Goal: Information Seeking & Learning: Find specific fact

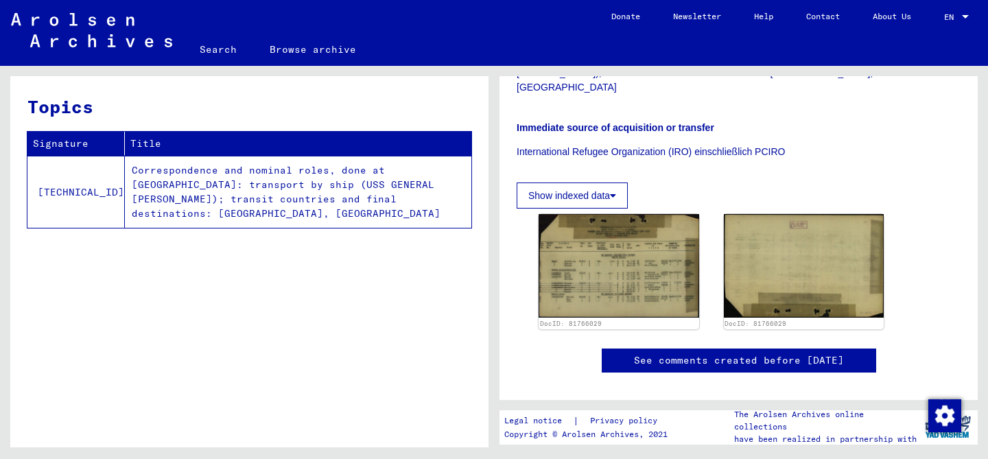
scroll to position [368, 0]
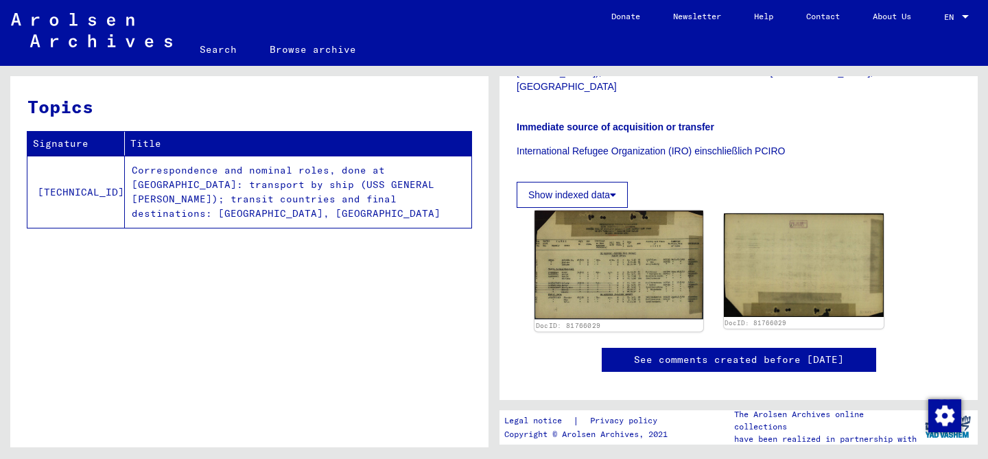
click at [624, 224] on img at bounding box center [618, 265] width 168 height 109
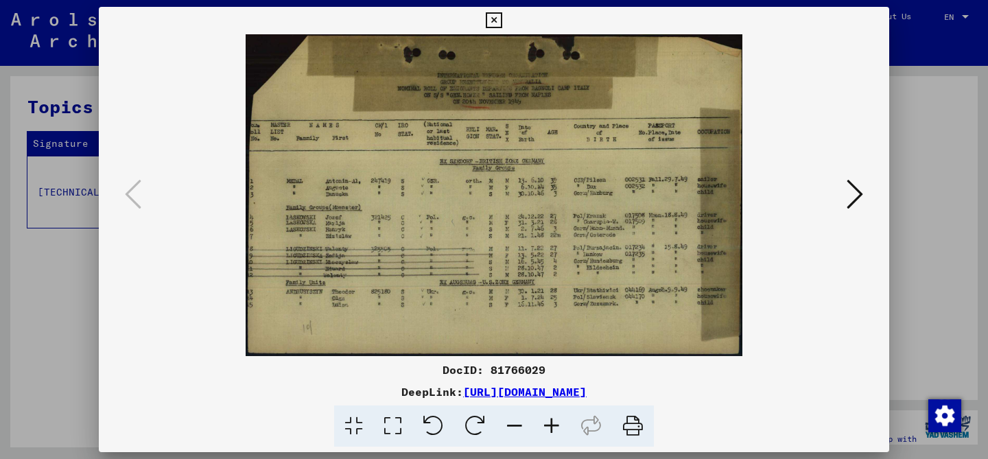
click at [850, 195] on icon at bounding box center [855, 194] width 16 height 33
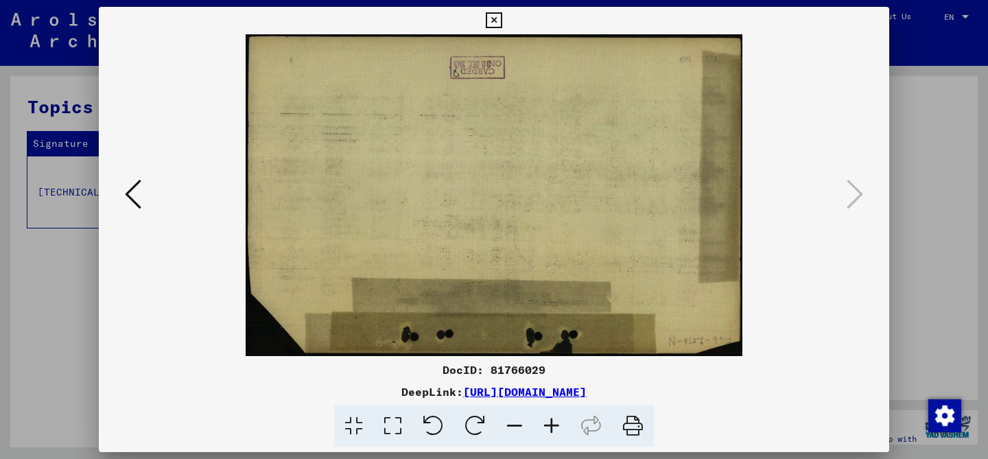
click at [134, 196] on icon at bounding box center [133, 194] width 16 height 33
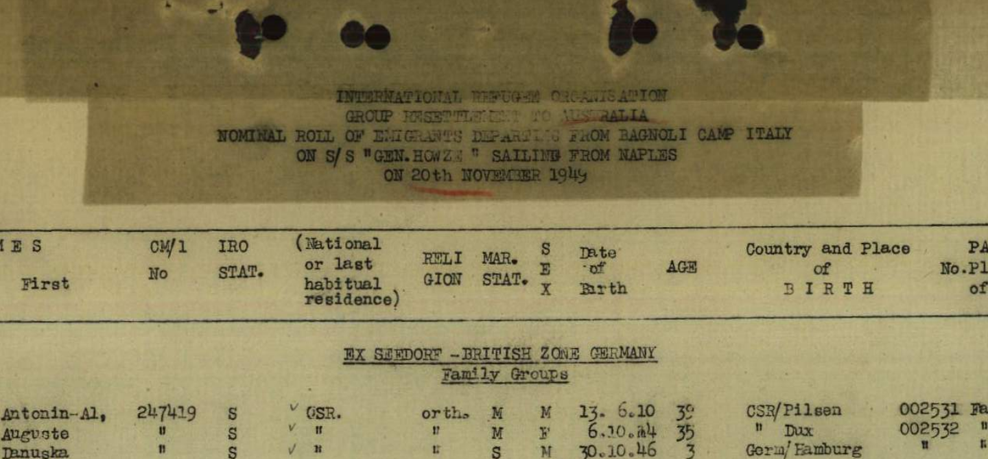
drag, startPoint x: 543, startPoint y: 148, endPoint x: 560, endPoint y: 110, distance: 41.4
click at [560, 110] on img at bounding box center [493, 195] width 697 height 322
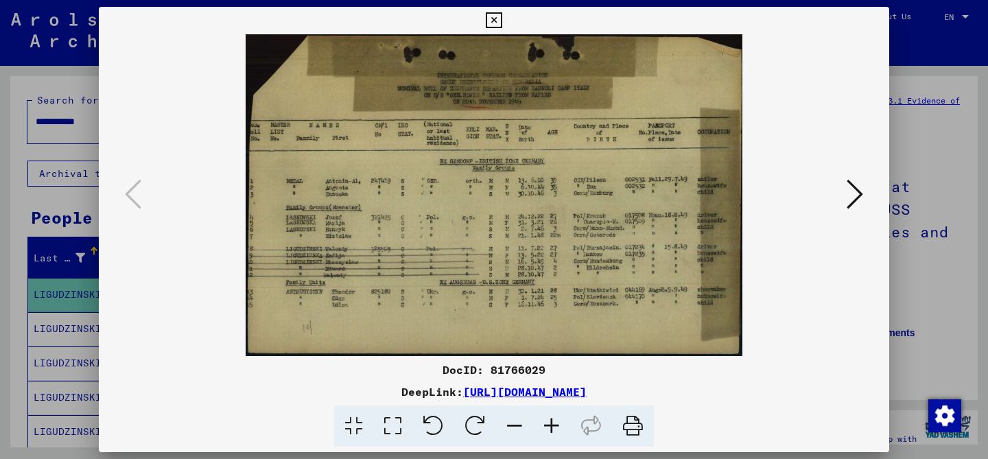
scroll to position [247, 0]
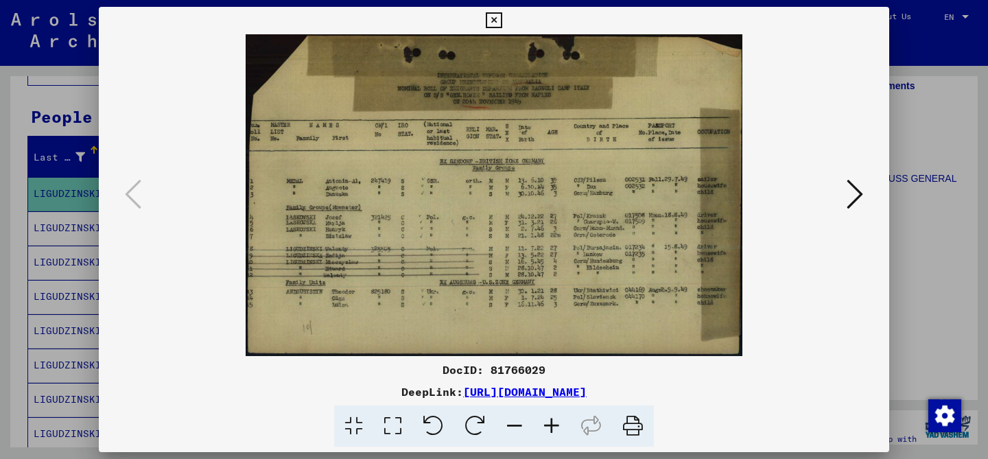
click at [496, 16] on icon at bounding box center [494, 20] width 16 height 16
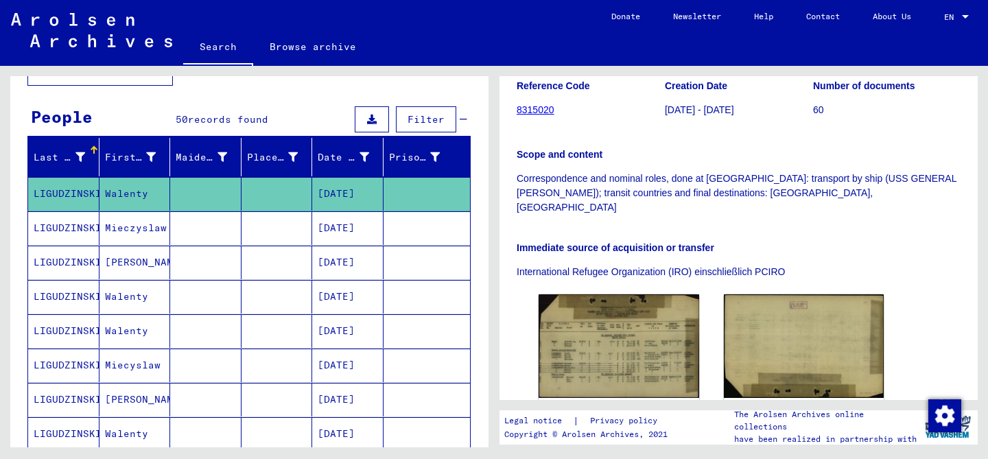
click at [322, 47] on link "Browse archive" at bounding box center [312, 46] width 119 height 33
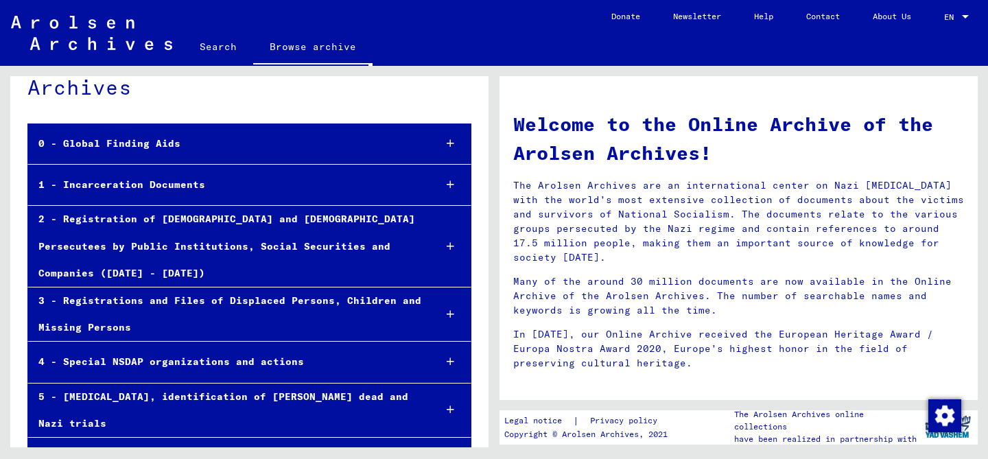
scroll to position [58, 0]
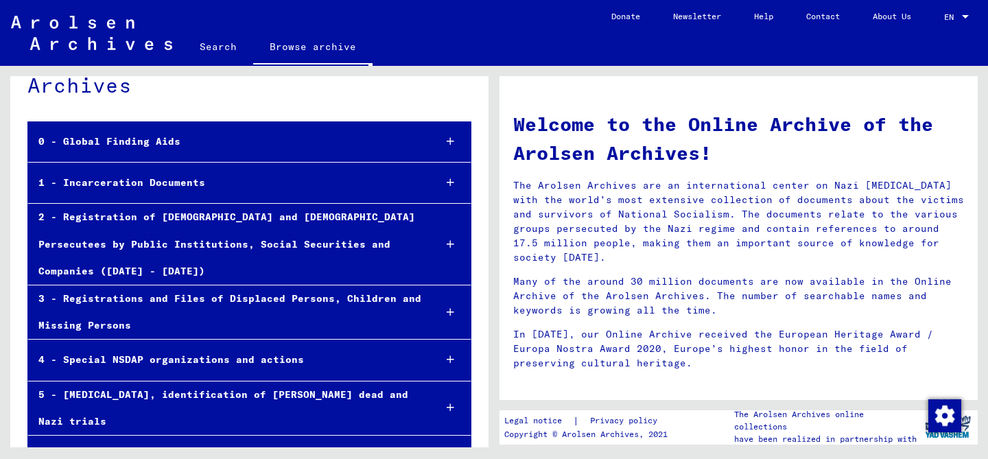
click at [163, 220] on div "2 - Registration of Foreigners and German Persecutees by Public Institutions, S…" at bounding box center [225, 244] width 395 height 81
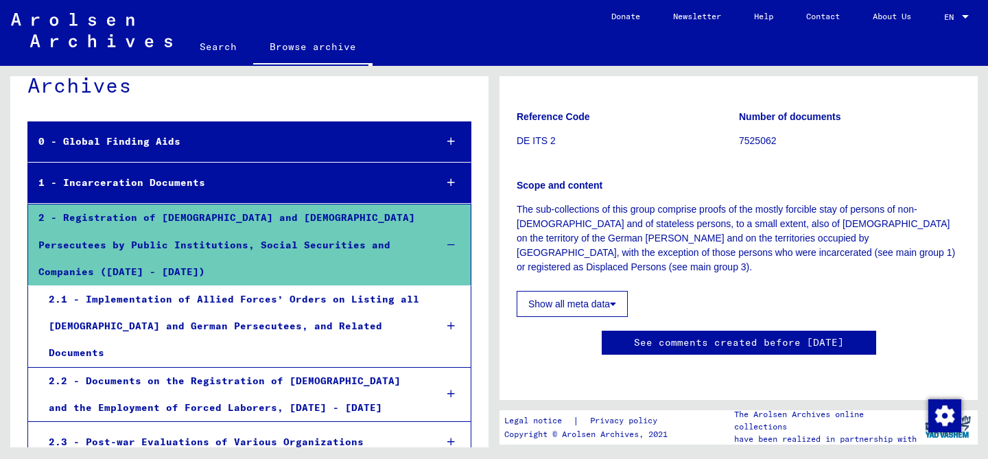
scroll to position [195, 0]
click at [596, 291] on button "Show all meta data" at bounding box center [572, 304] width 111 height 26
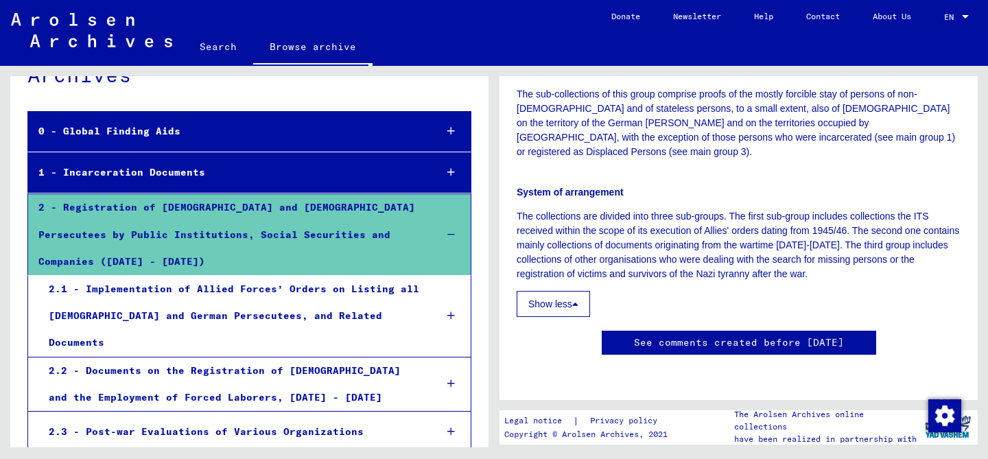
scroll to position [0, 0]
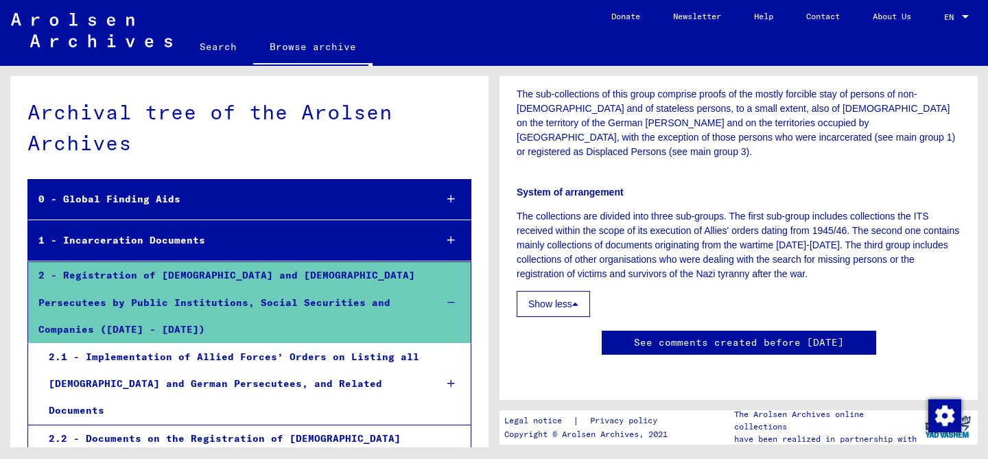
click at [260, 200] on div "0 - Global Finding Aids" at bounding box center [226, 199] width 396 height 27
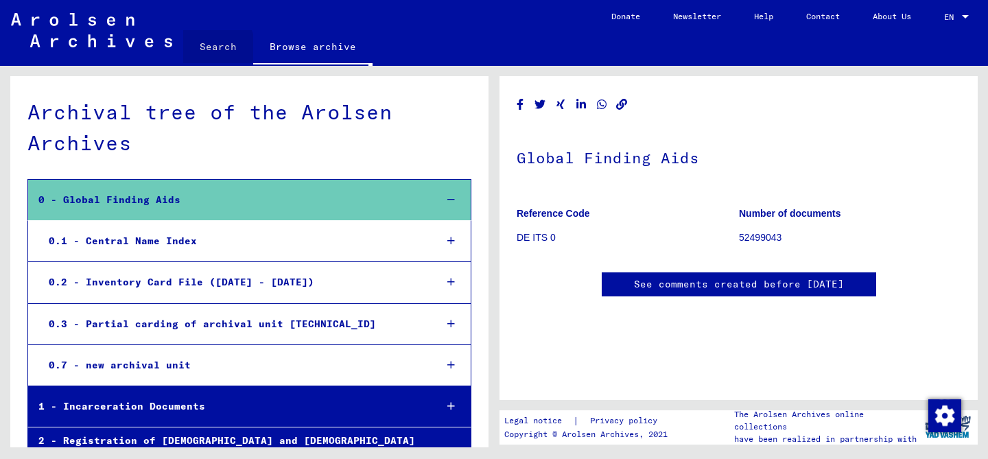
click at [212, 47] on link "Search" at bounding box center [218, 46] width 70 height 33
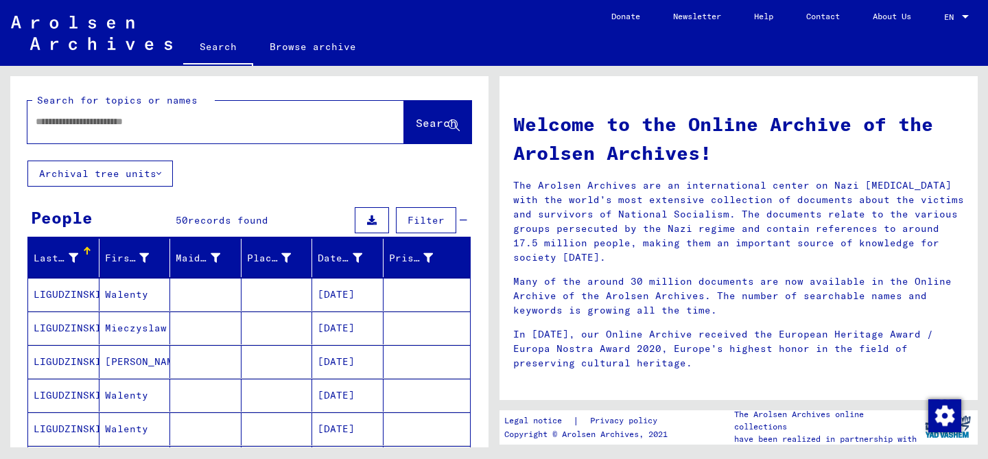
click at [182, 119] on input "text" at bounding box center [199, 122] width 327 height 14
click at [152, 175] on button "Archival tree units" at bounding box center [99, 174] width 145 height 26
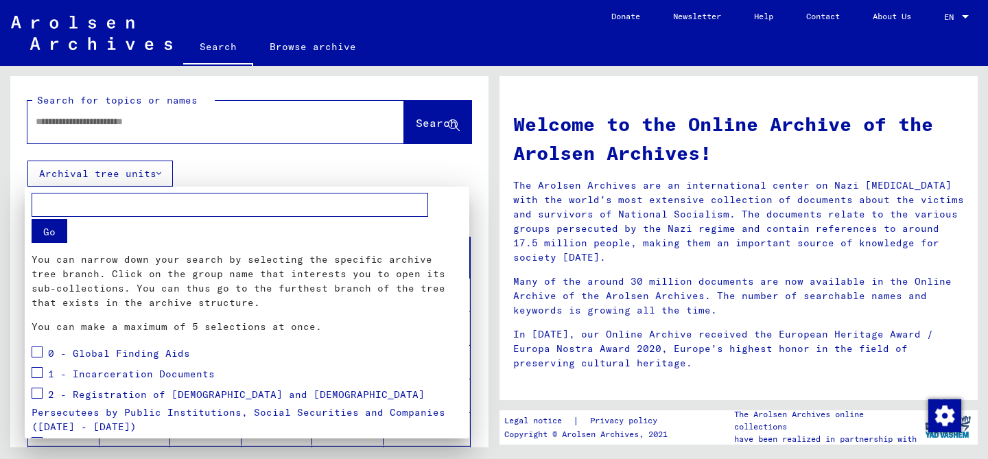
click at [197, 162] on div at bounding box center [494, 229] width 988 height 459
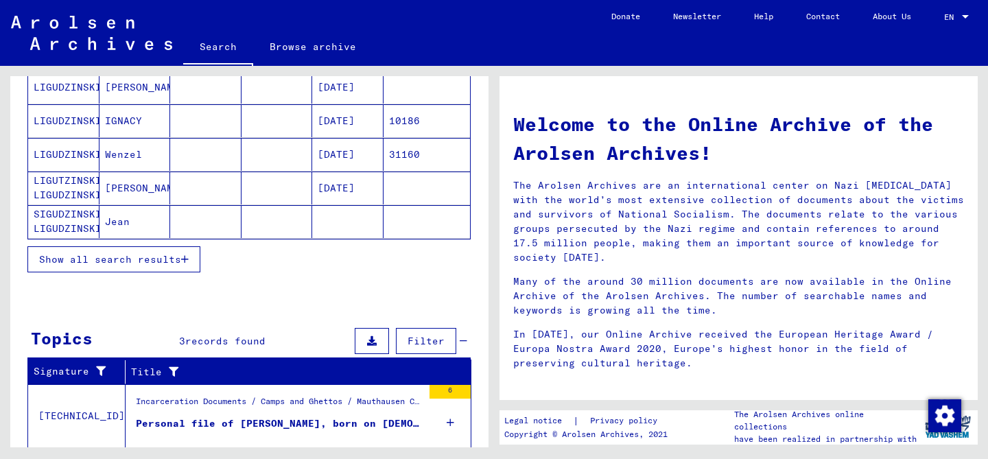
scroll to position [1047, 0]
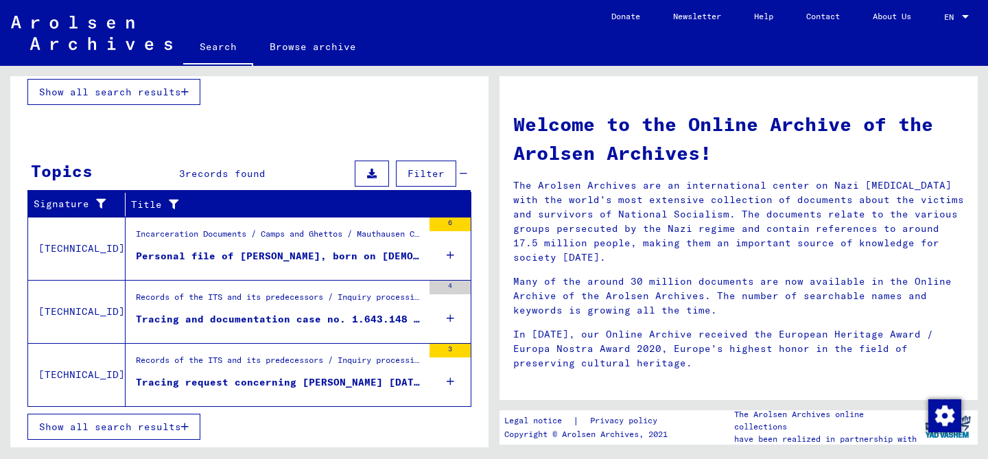
click at [214, 250] on div "Personal file of LIGUDZINSKI, WACLAW, born on 8-Mar-1920" at bounding box center [279, 256] width 287 height 14
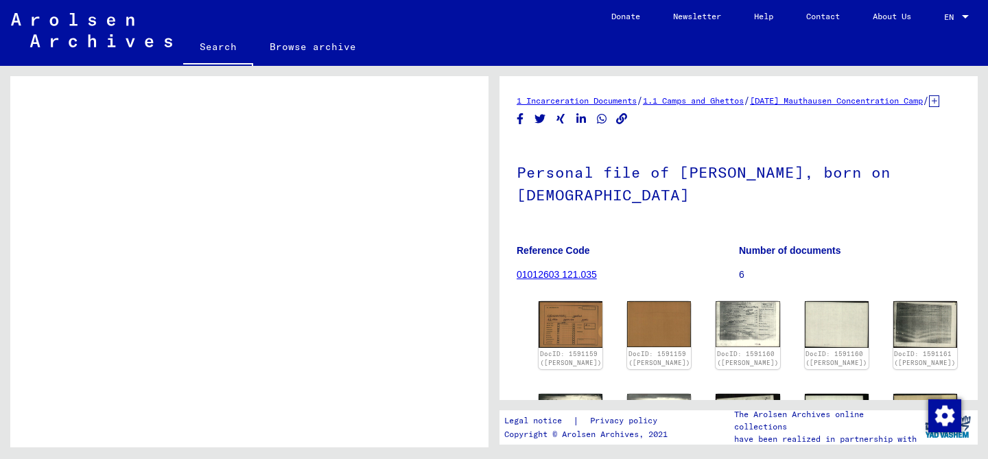
click at [104, 28] on img at bounding box center [91, 30] width 161 height 34
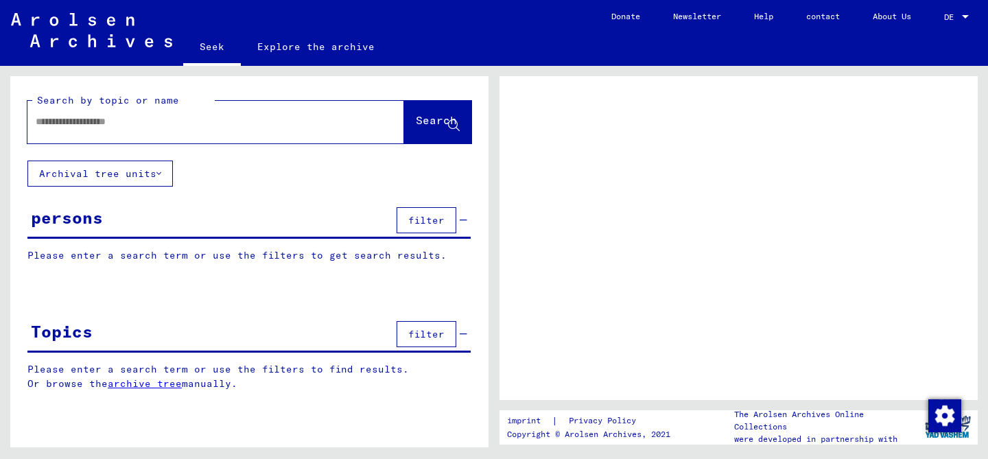
click at [951, 15] on font "DE" at bounding box center [949, 17] width 10 height 10
click at [965, 15] on div at bounding box center [965, 16] width 7 height 3
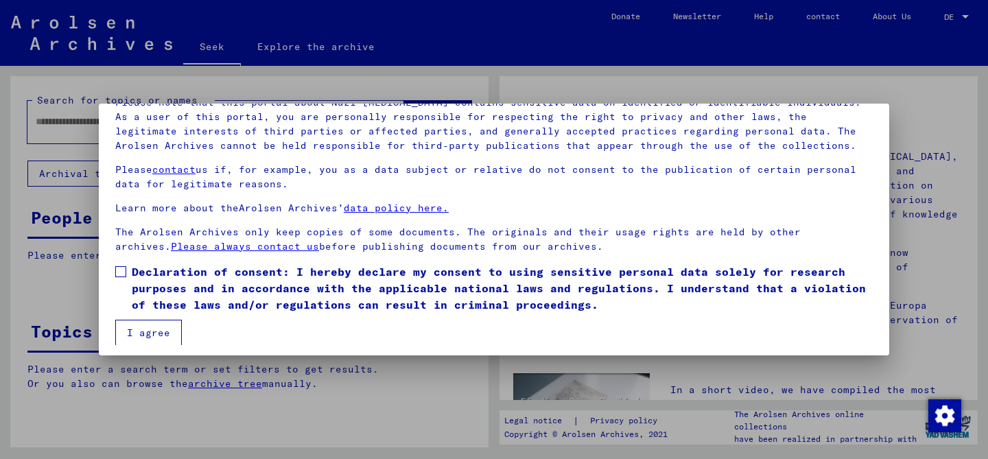
scroll to position [115, 0]
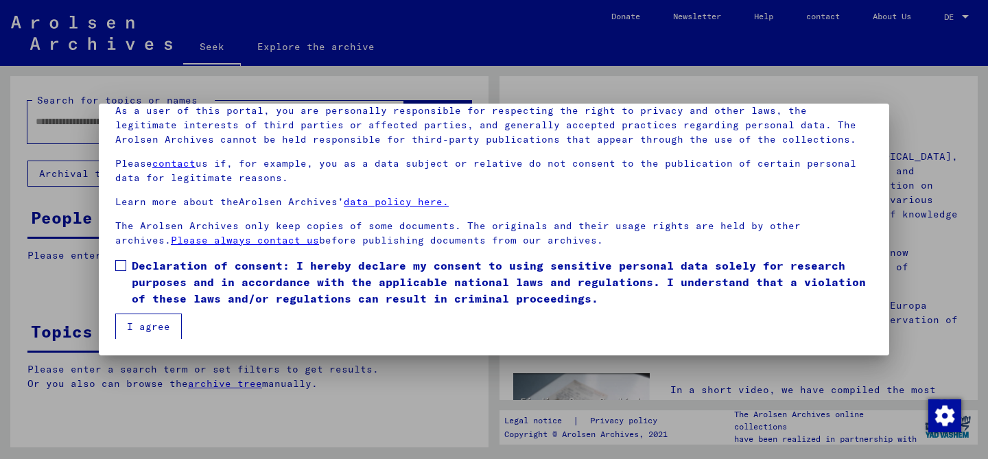
click at [117, 263] on span at bounding box center [120, 265] width 11 height 11
click at [148, 325] on font "I agree" at bounding box center [148, 326] width 43 height 12
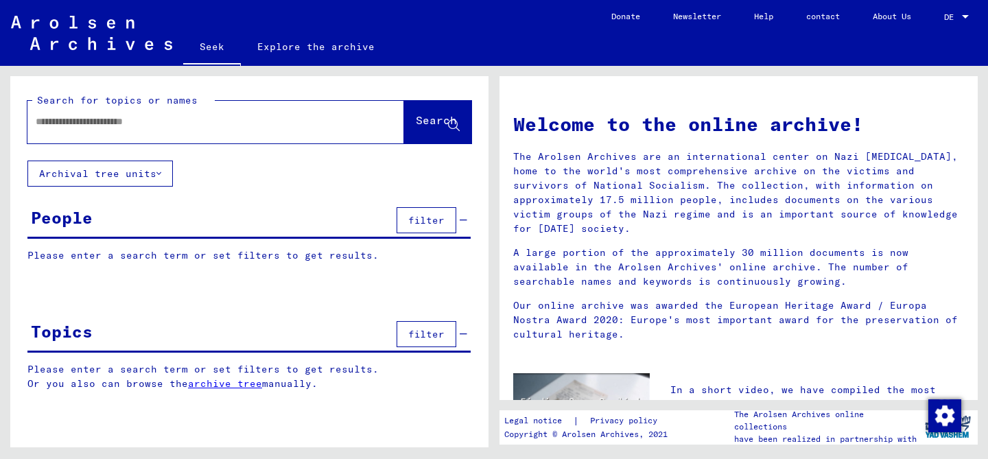
click at [165, 225] on div "People filter" at bounding box center [248, 221] width 443 height 35
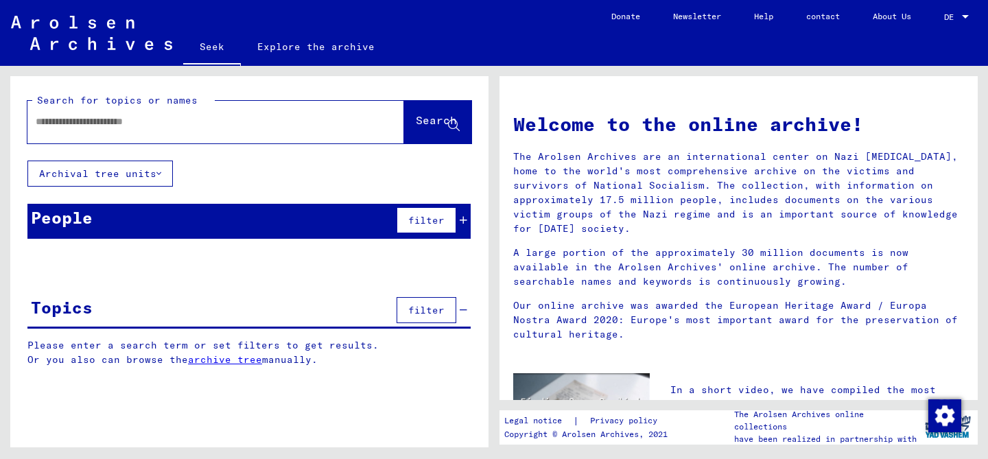
click at [163, 222] on div "People filter" at bounding box center [248, 221] width 443 height 35
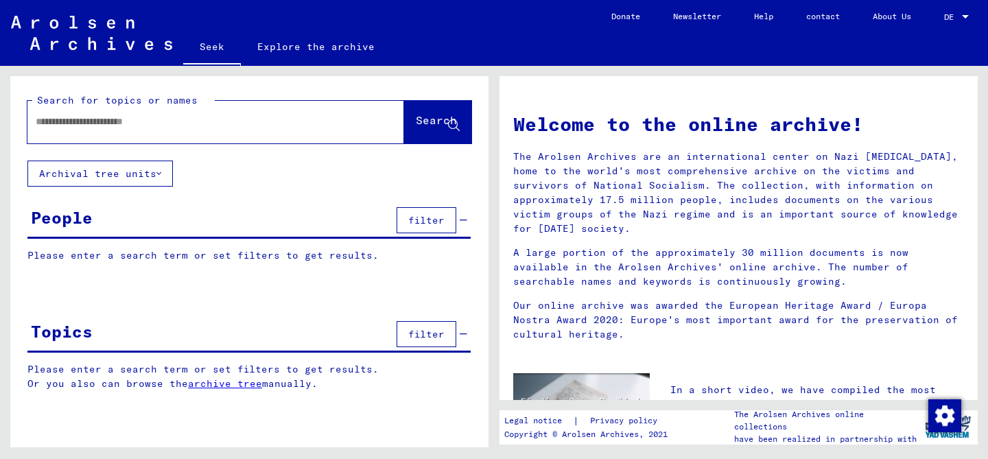
click at [164, 257] on font "Please enter a search term or set filters to get results." at bounding box center [202, 255] width 351 height 12
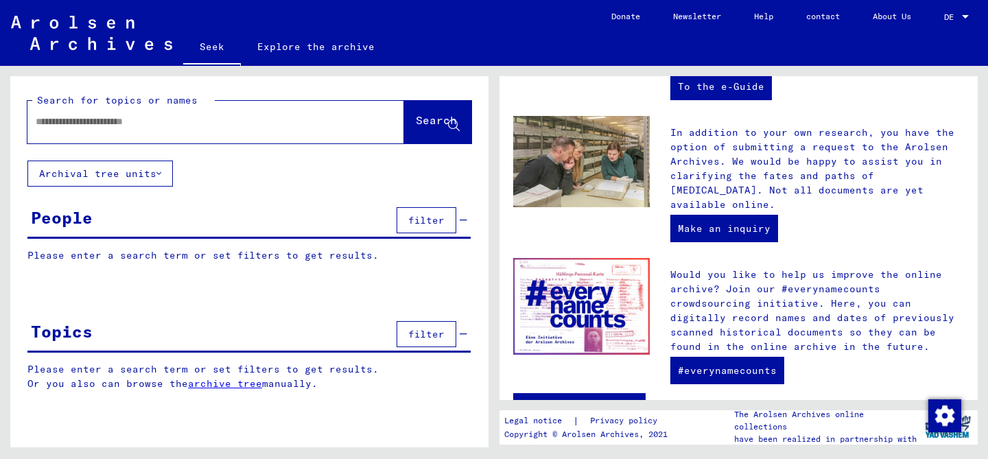
scroll to position [502, 0]
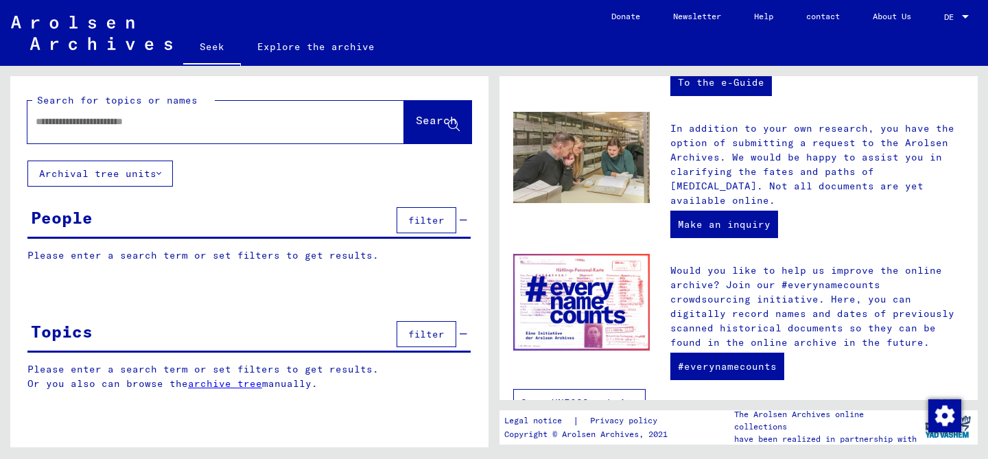
click at [558, 397] on font "Open UNESCO website" at bounding box center [579, 403] width 117 height 12
